Goal: Register for event/course

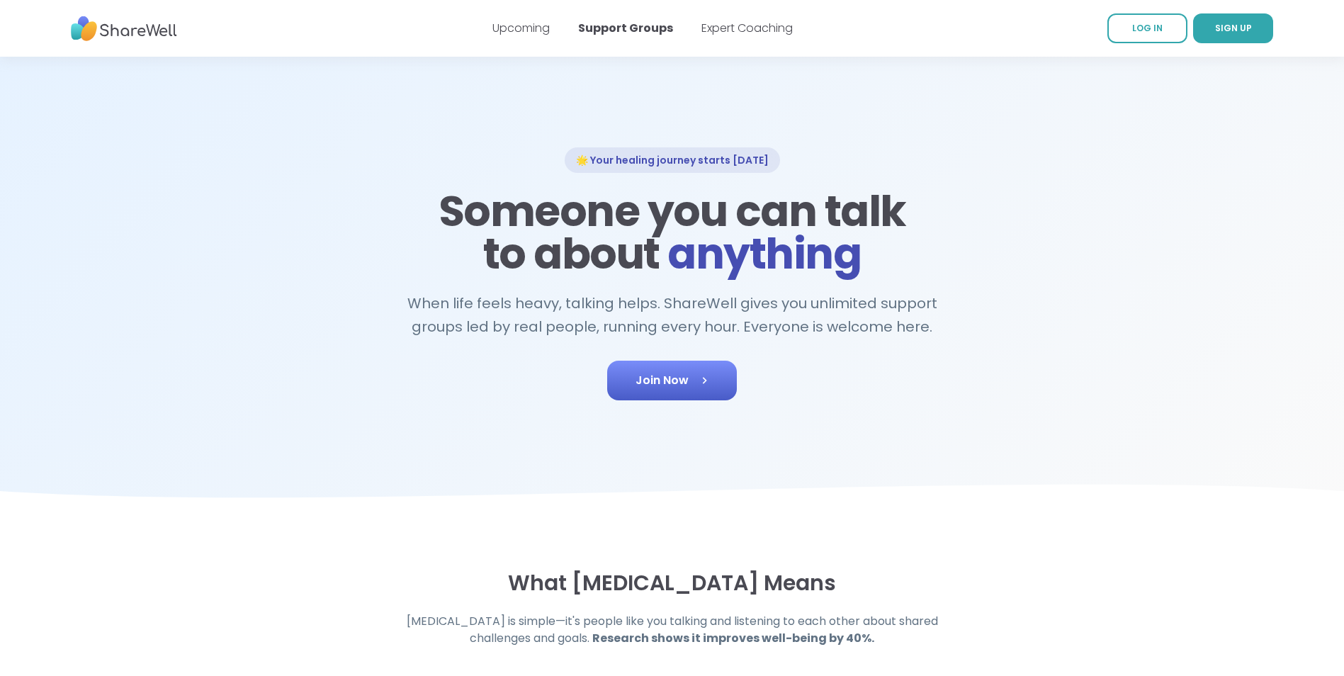
click at [685, 385] on span "Join Now" at bounding box center [672, 380] width 73 height 17
